Goal: Task Accomplishment & Management: Manage account settings

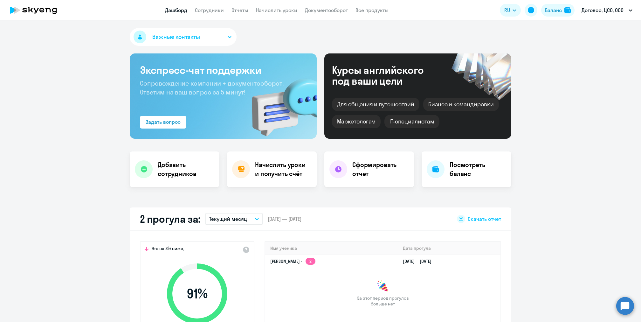
select select "30"
click at [209, 13] on app-menu-item-link "Сотрудники" at bounding box center [209, 10] width 29 height 8
click at [208, 7] on link "Сотрудники" at bounding box center [209, 10] width 29 height 6
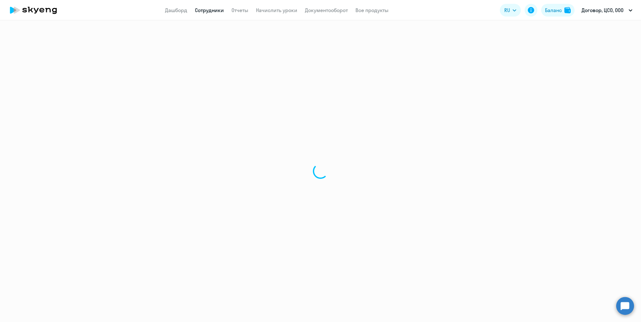
select select "30"
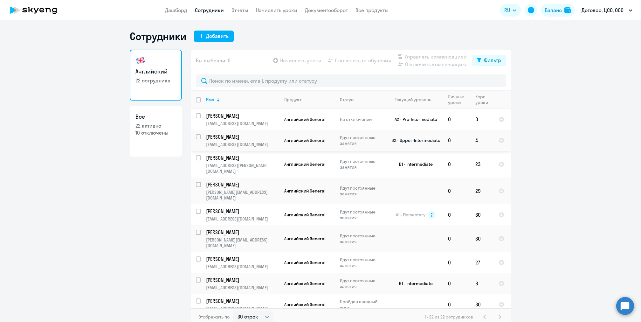
click at [250, 145] on p "[EMAIL_ADDRESS][DOMAIN_NAME]" at bounding box center [242, 145] width 73 height 6
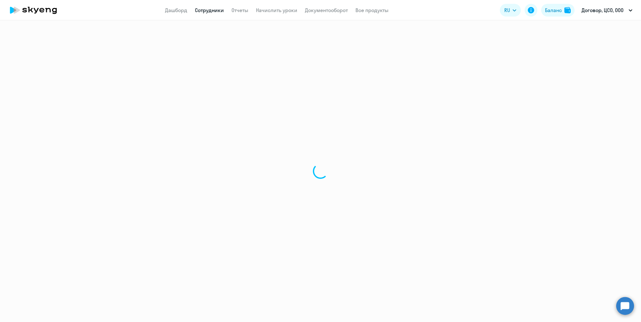
select select "english"
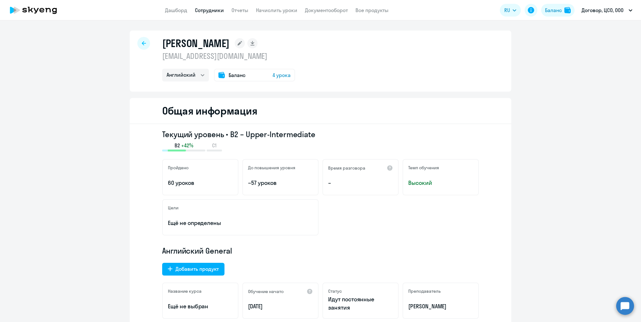
click at [287, 76] on span "4 урока" at bounding box center [282, 75] width 18 height 8
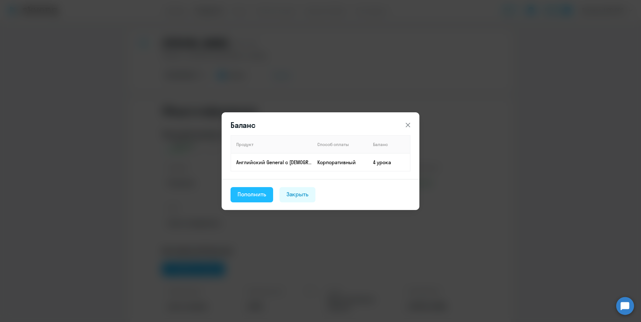
click at [253, 196] on div "Пополнить" at bounding box center [252, 194] width 29 height 8
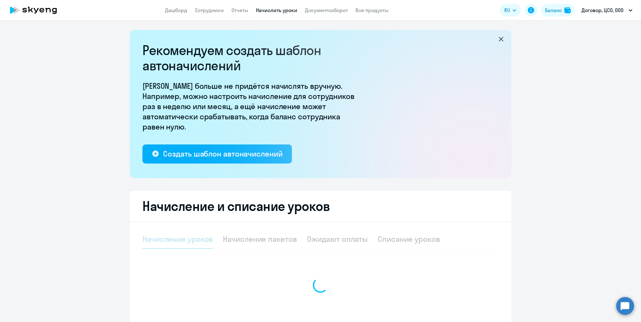
select select "10"
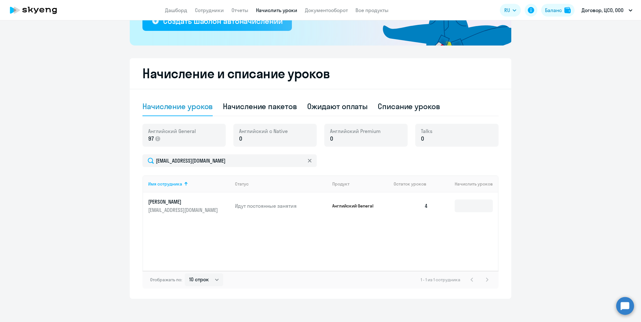
scroll to position [135, 0]
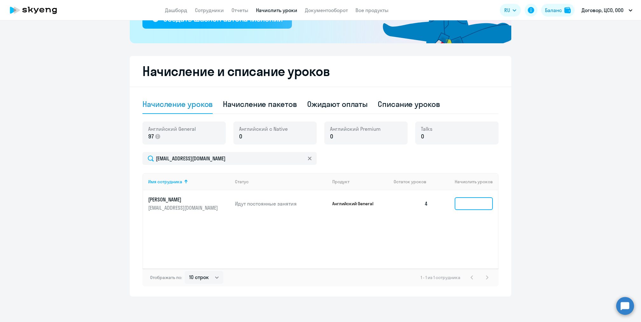
click at [483, 205] on input at bounding box center [474, 203] width 38 height 13
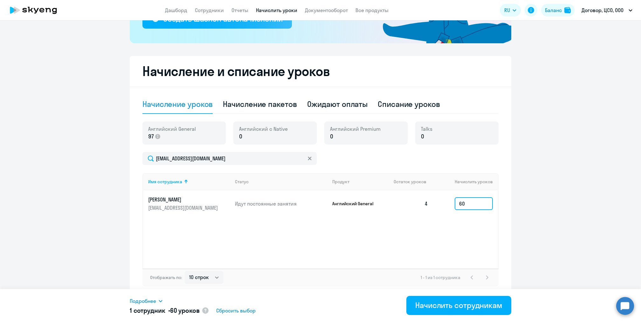
type input "6"
type input "55"
click at [434, 304] on div "Начислить сотрудникам" at bounding box center [458, 305] width 87 height 10
